Goal: Check status: Check status

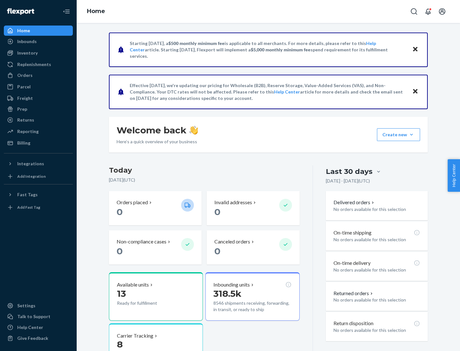
click at [411, 135] on button "Create new Create new inbound Create new order Create new product" at bounding box center [398, 134] width 43 height 13
click at [26, 41] on div "Inbounds" at bounding box center [26, 41] width 19 height 6
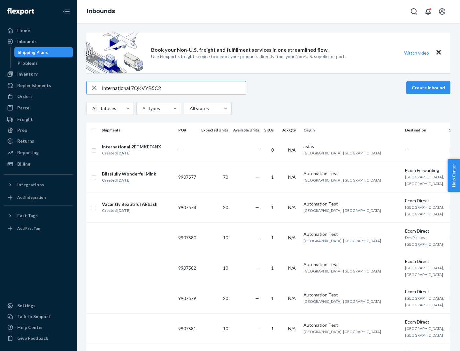
type input "International 7QKVYB5C29"
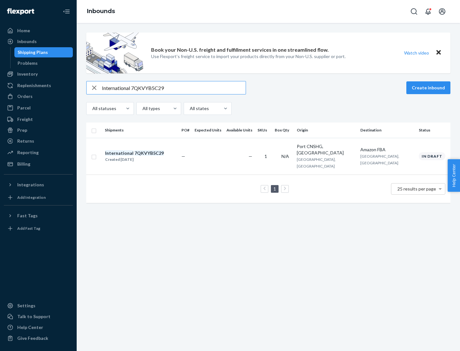
click at [145, 156] on div "Created [DATE]" at bounding box center [134, 159] width 59 height 6
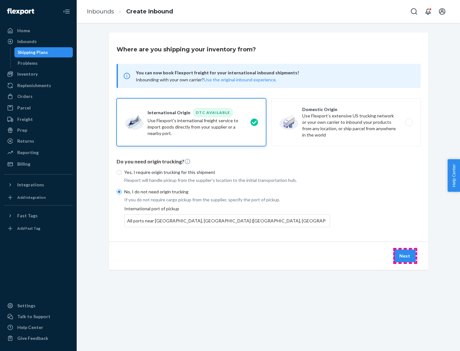
click at [405, 256] on button "Next" at bounding box center [405, 256] width 22 height 13
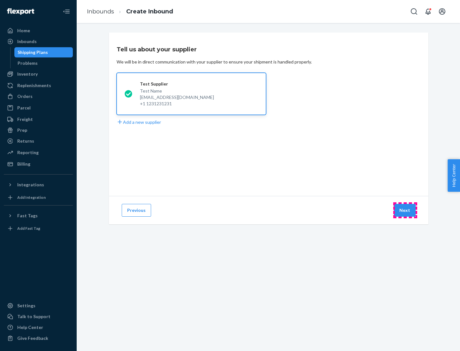
click at [405, 210] on button "Next" at bounding box center [405, 210] width 22 height 13
